Goal: Task Accomplishment & Management: Manage account settings

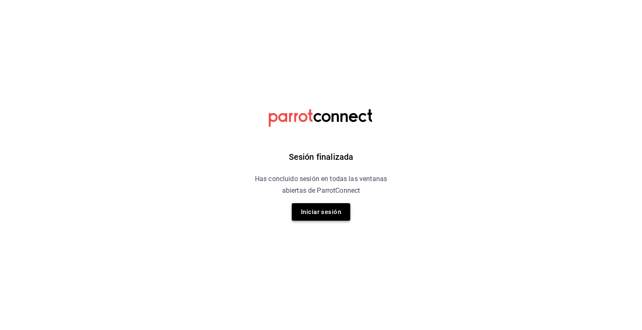
click at [326, 212] on button "Iniciar sesión" at bounding box center [321, 212] width 58 height 18
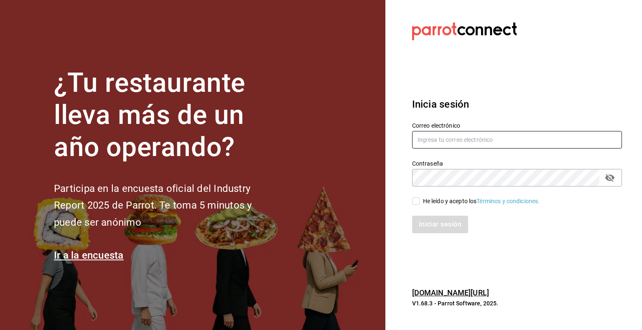
type input "juan.zavala@grupocosteno.com"
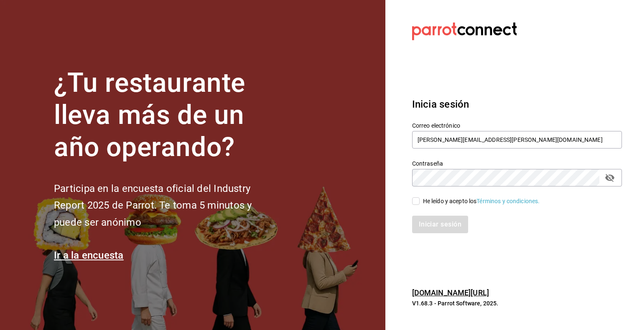
click at [416, 201] on input "He leído y acepto los Términos y condiciones." at bounding box center [416, 202] width 8 height 8
checkbox input "true"
click at [434, 227] on button "Iniciar sesión" at bounding box center [440, 225] width 57 height 18
